Goal: Navigation & Orientation: Find specific page/section

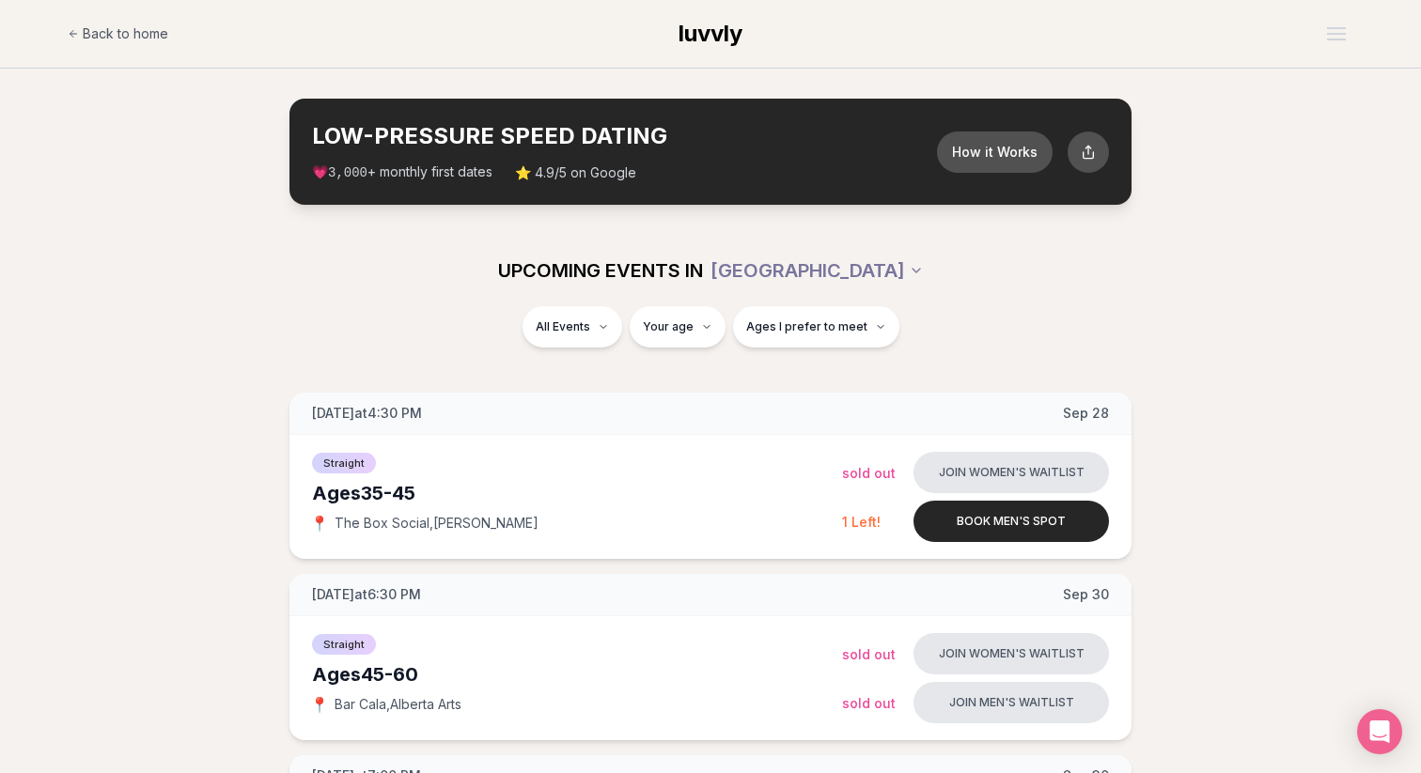
click at [694, 29] on span "luvvly" at bounding box center [711, 33] width 64 height 27
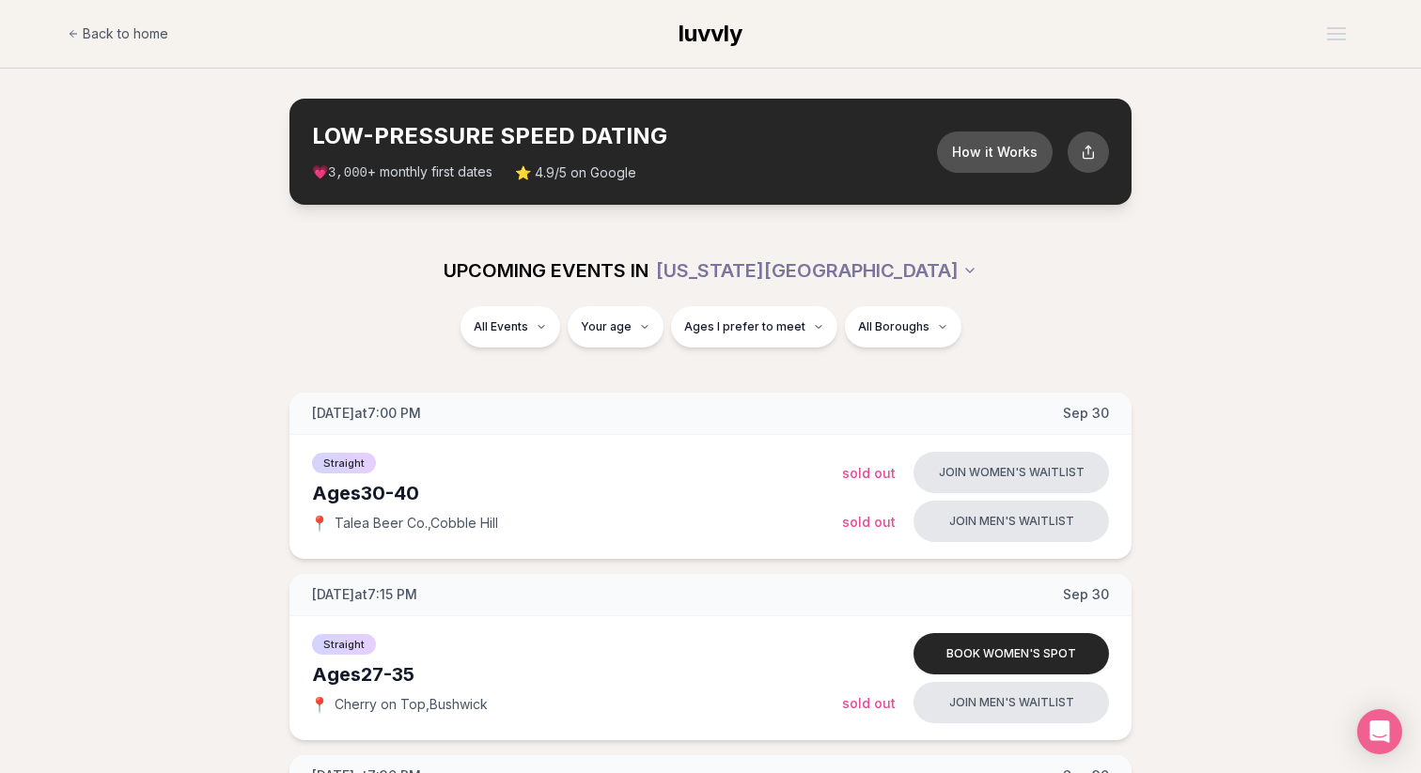
click at [725, 27] on span "luvvly" at bounding box center [711, 33] width 64 height 27
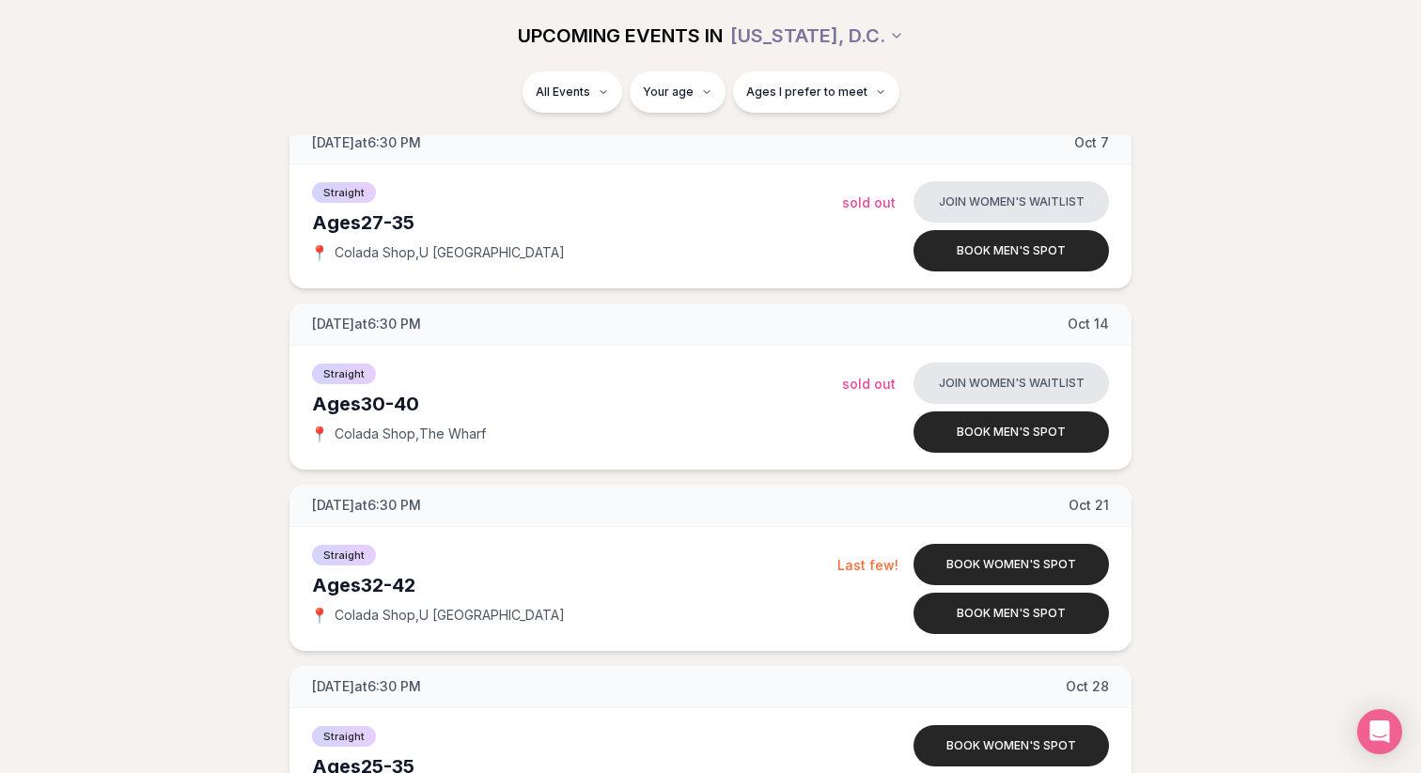
scroll to position [635, 0]
